Goal: Information Seeking & Learning: Learn about a topic

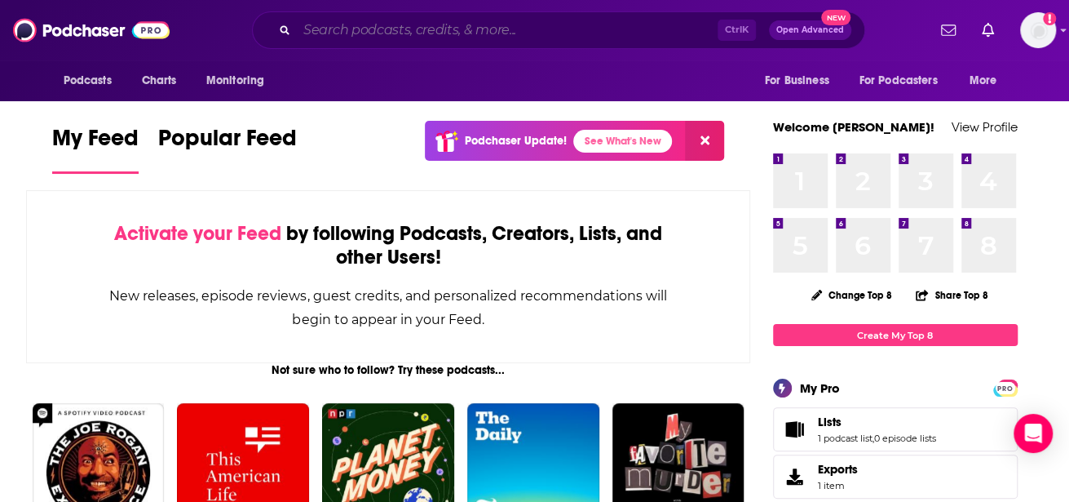
click at [372, 33] on input "Search podcasts, credits, & more..." at bounding box center [507, 30] width 421 height 26
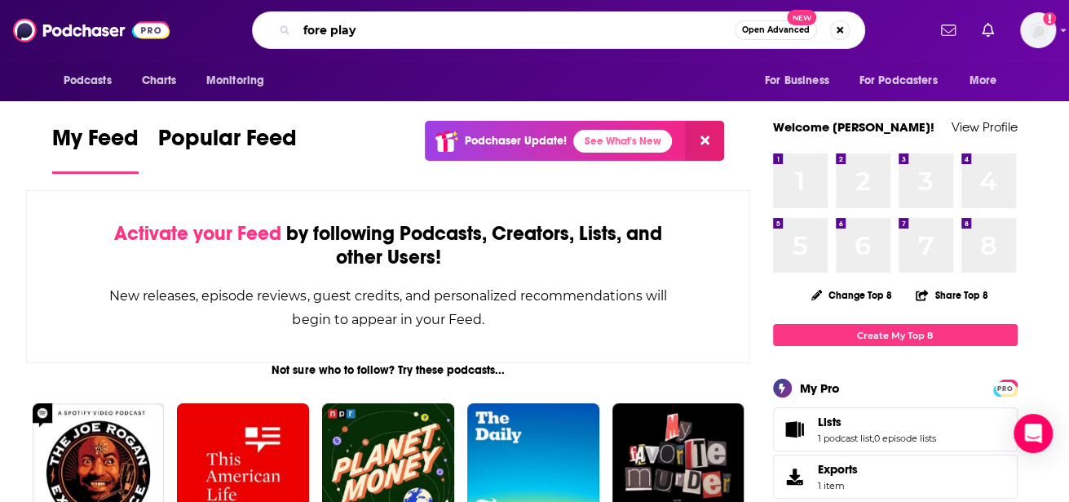
type input "fore play"
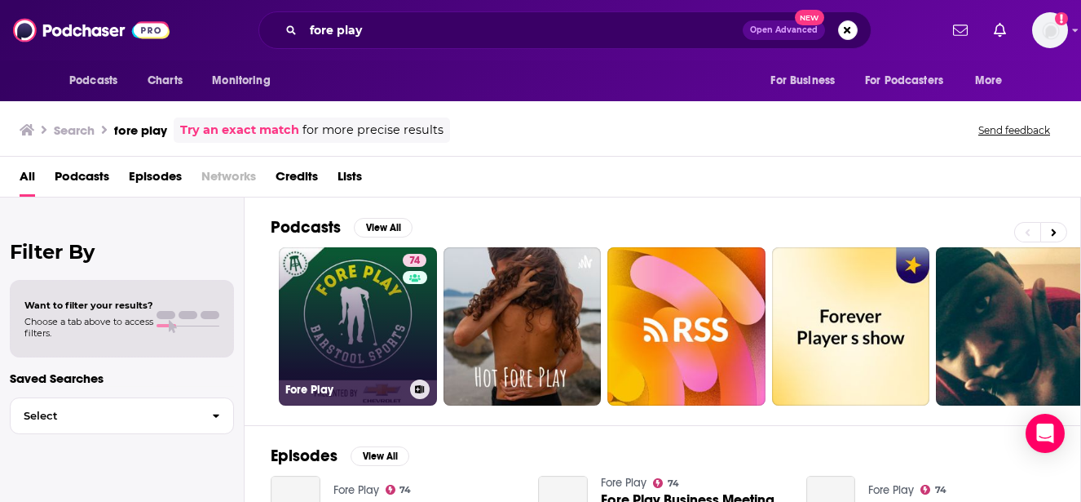
click at [357, 306] on link "74 Fore Play" at bounding box center [358, 326] width 158 height 158
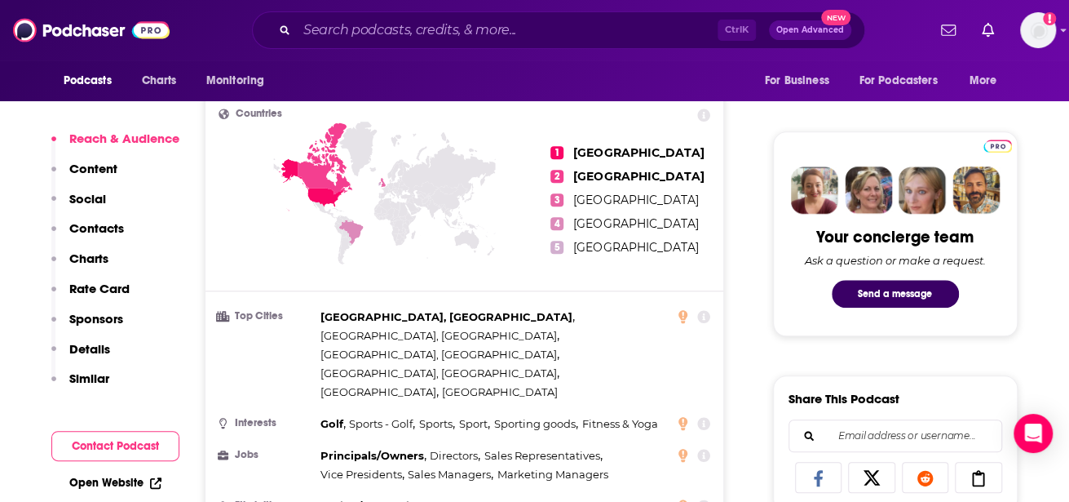
scroll to position [734, 0]
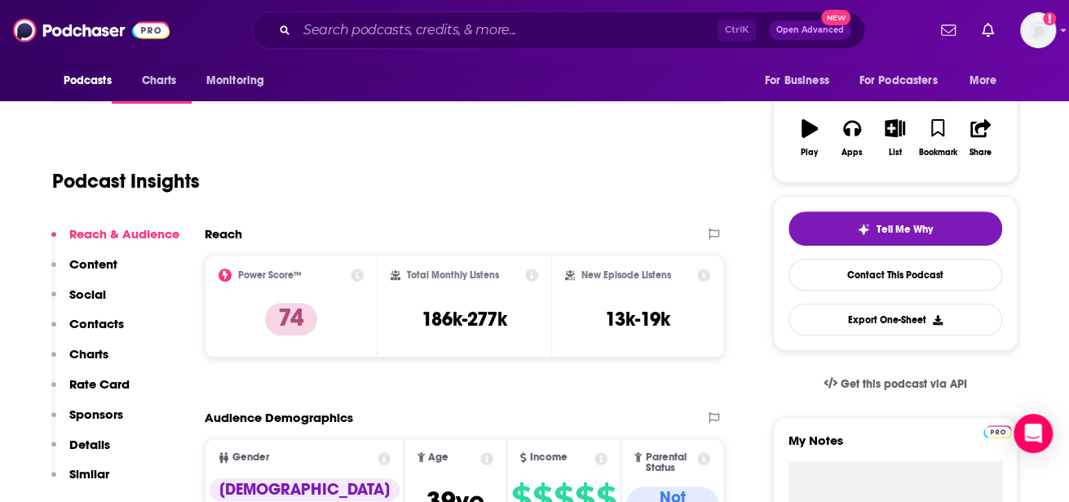
scroll to position [0, 0]
